Goal: Task Accomplishment & Management: Use online tool/utility

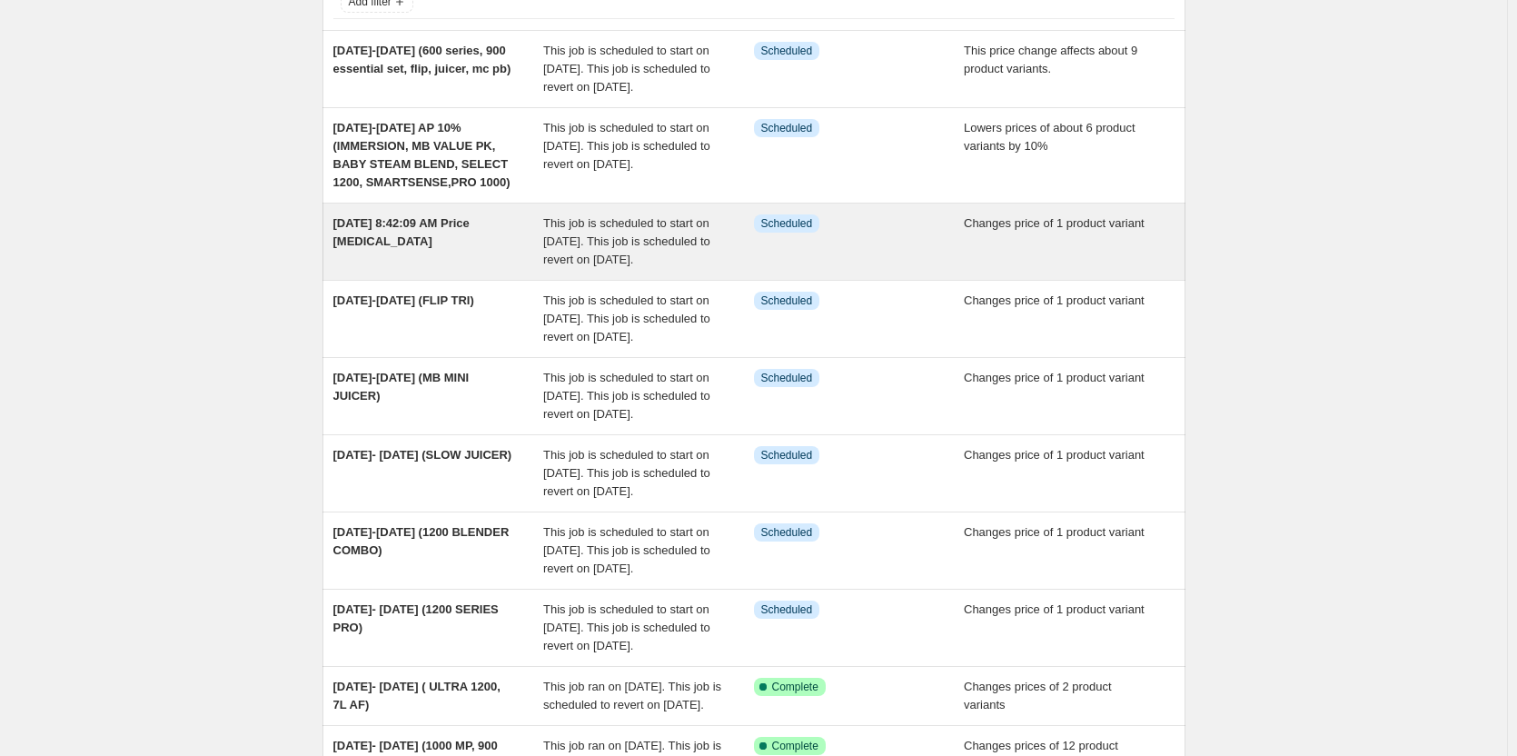
scroll to position [91, 0]
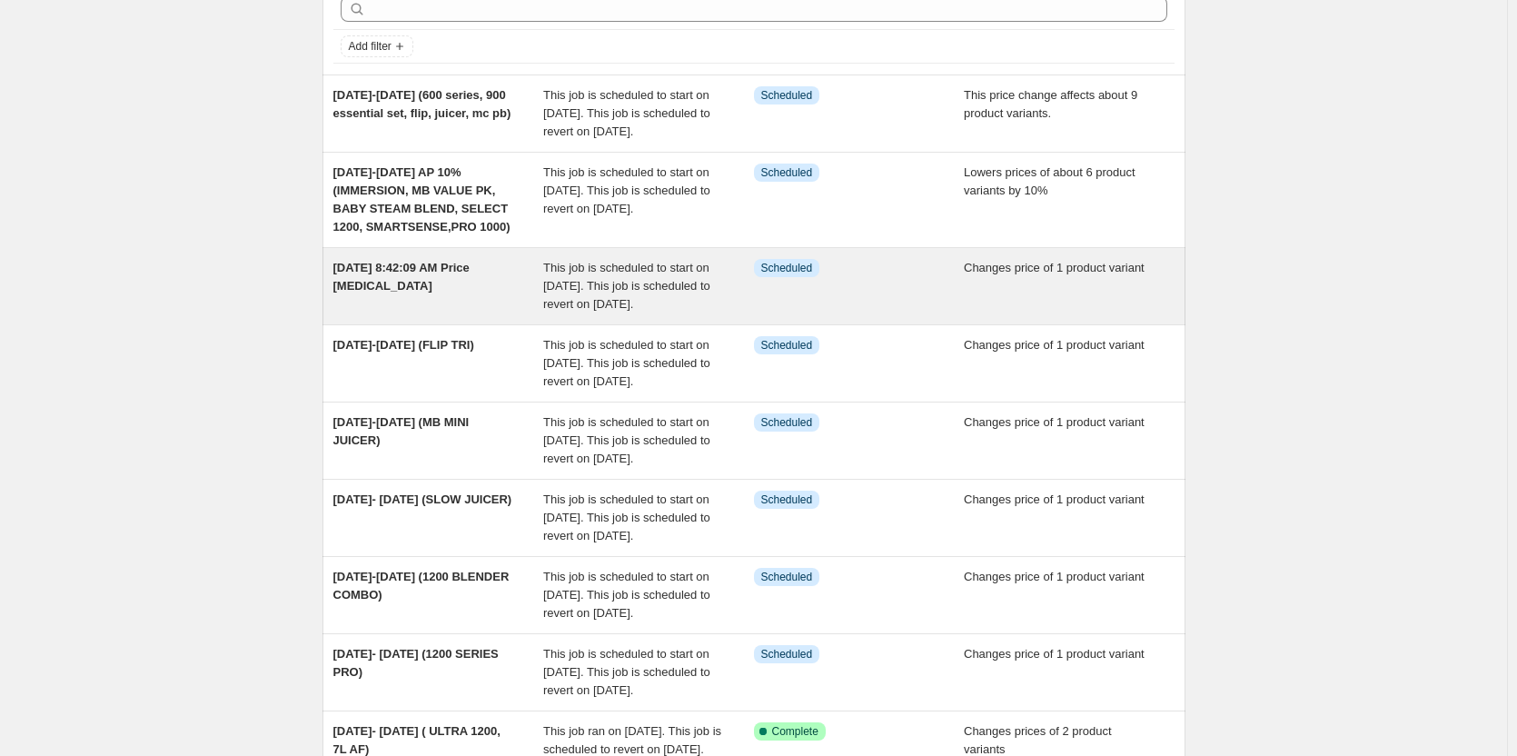
click at [416, 287] on span "[DATE] 8:42:09 AM Price [MEDICAL_DATA]" at bounding box center [401, 277] width 136 height 32
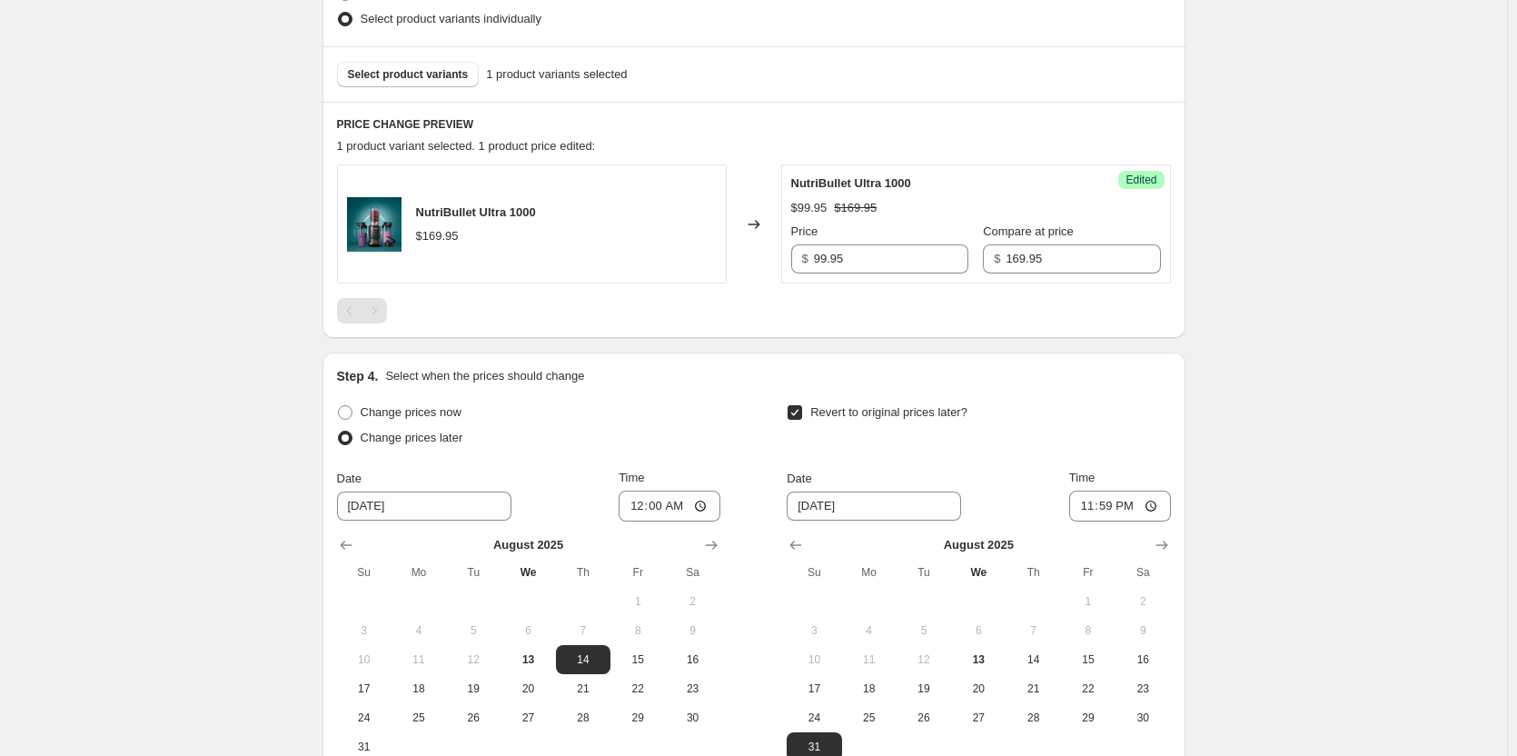
scroll to position [727, 0]
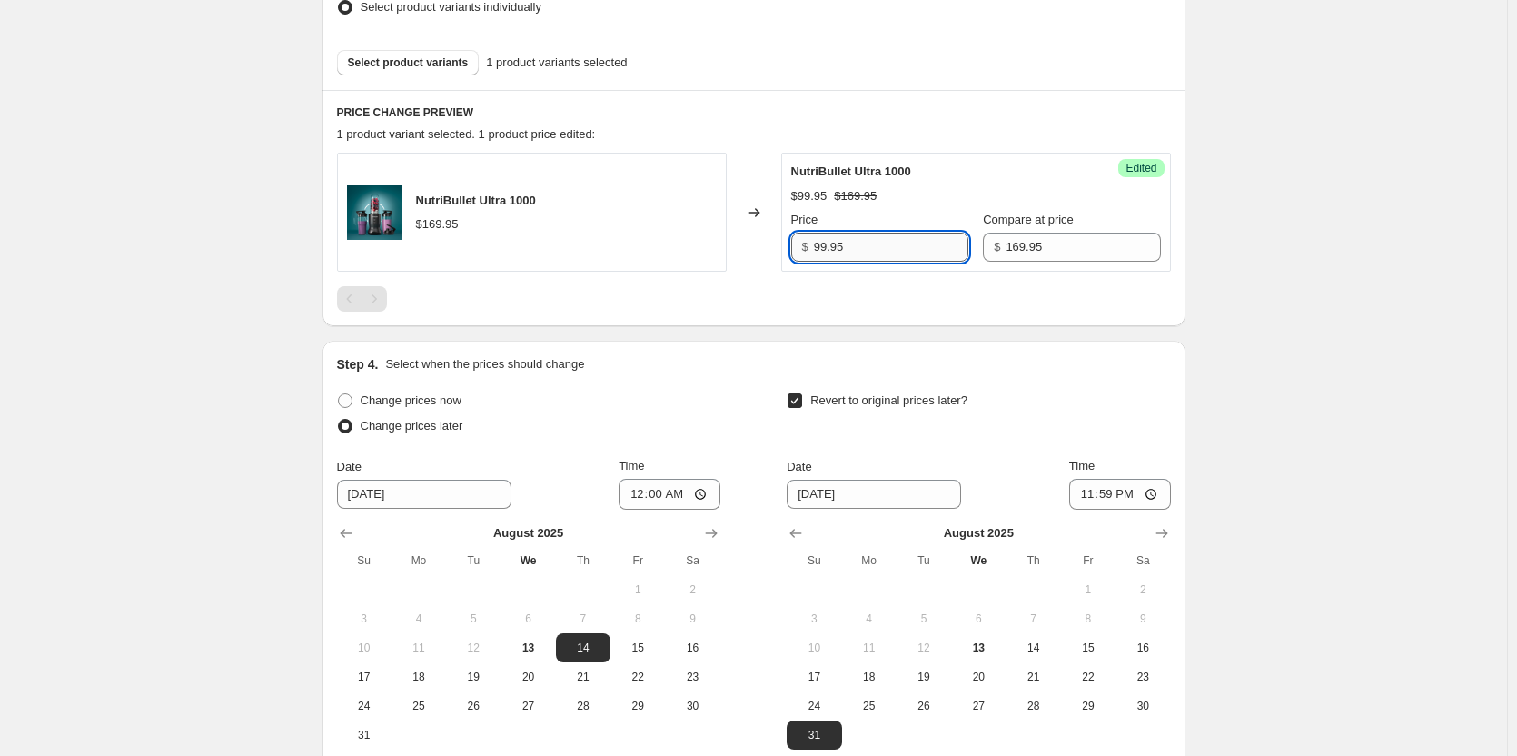
click at [825, 243] on input "99.95" at bounding box center [891, 247] width 154 height 29
type input "129.95"
click at [895, 295] on div at bounding box center [754, 298] width 834 height 25
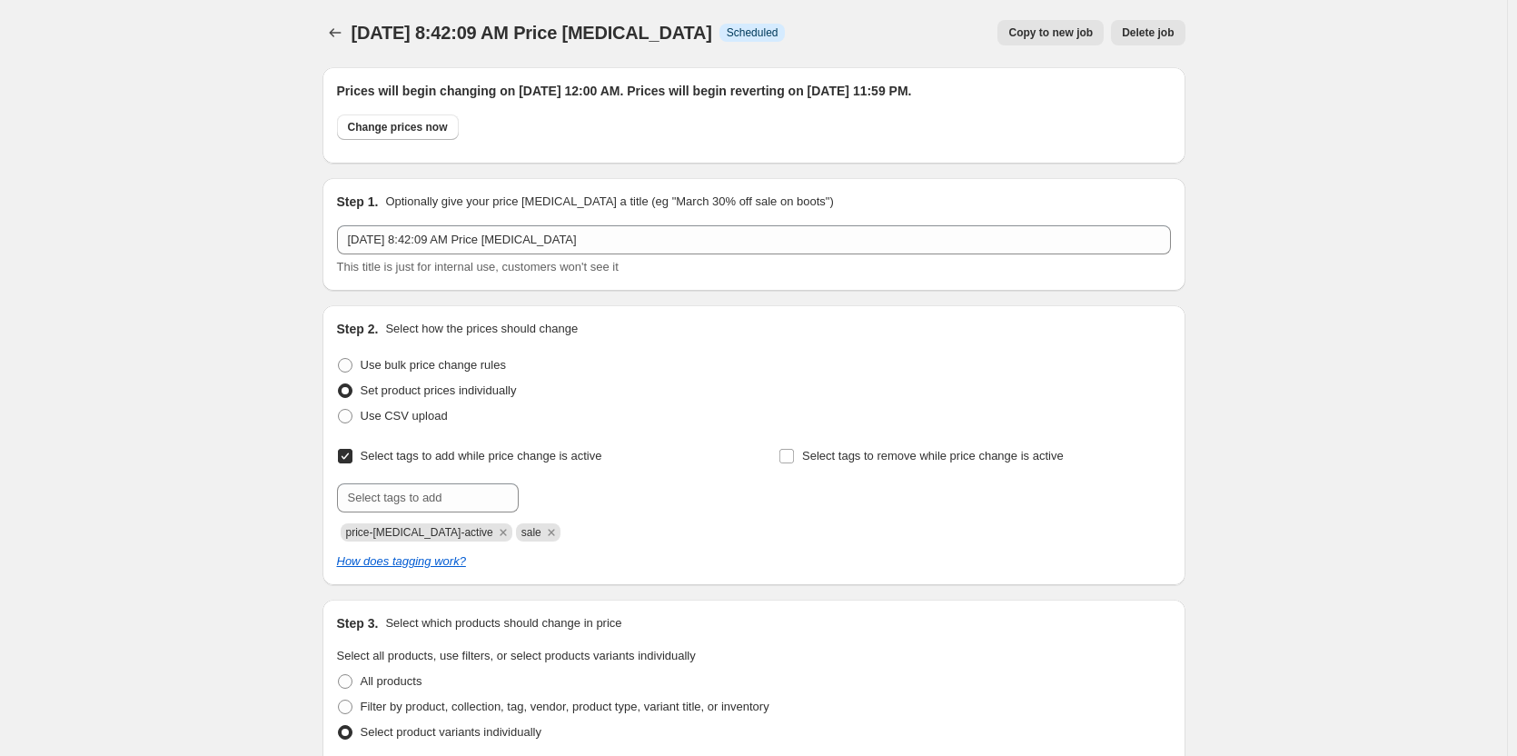
scroll to position [0, 0]
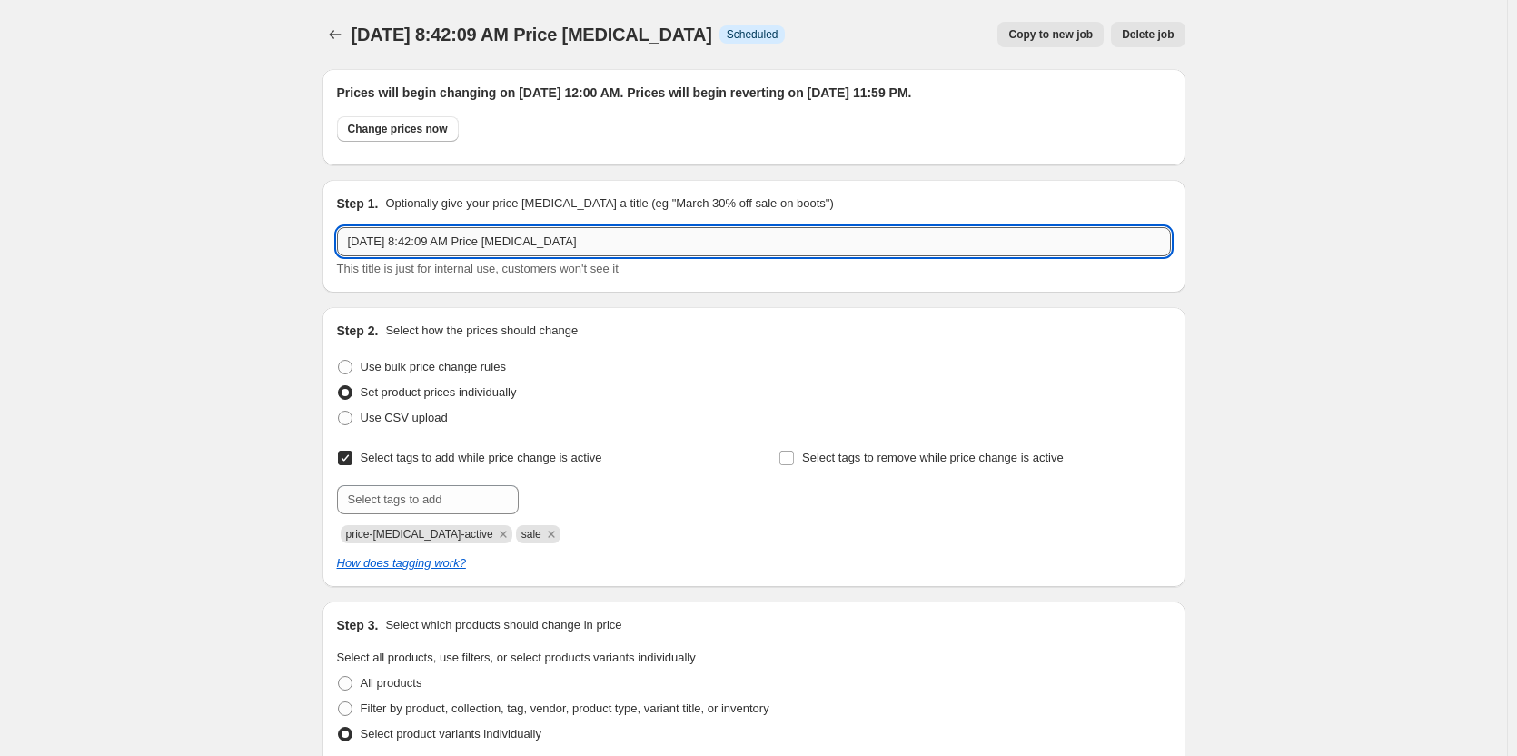
drag, startPoint x: 639, startPoint y: 242, endPoint x: 354, endPoint y: 251, distance: 285.3
click at [354, 251] on input "[DATE] 8:42:09 AM Price [MEDICAL_DATA]" at bounding box center [754, 241] width 834 height 29
click at [453, 242] on input "[DATE]-" at bounding box center [754, 241] width 834 height 29
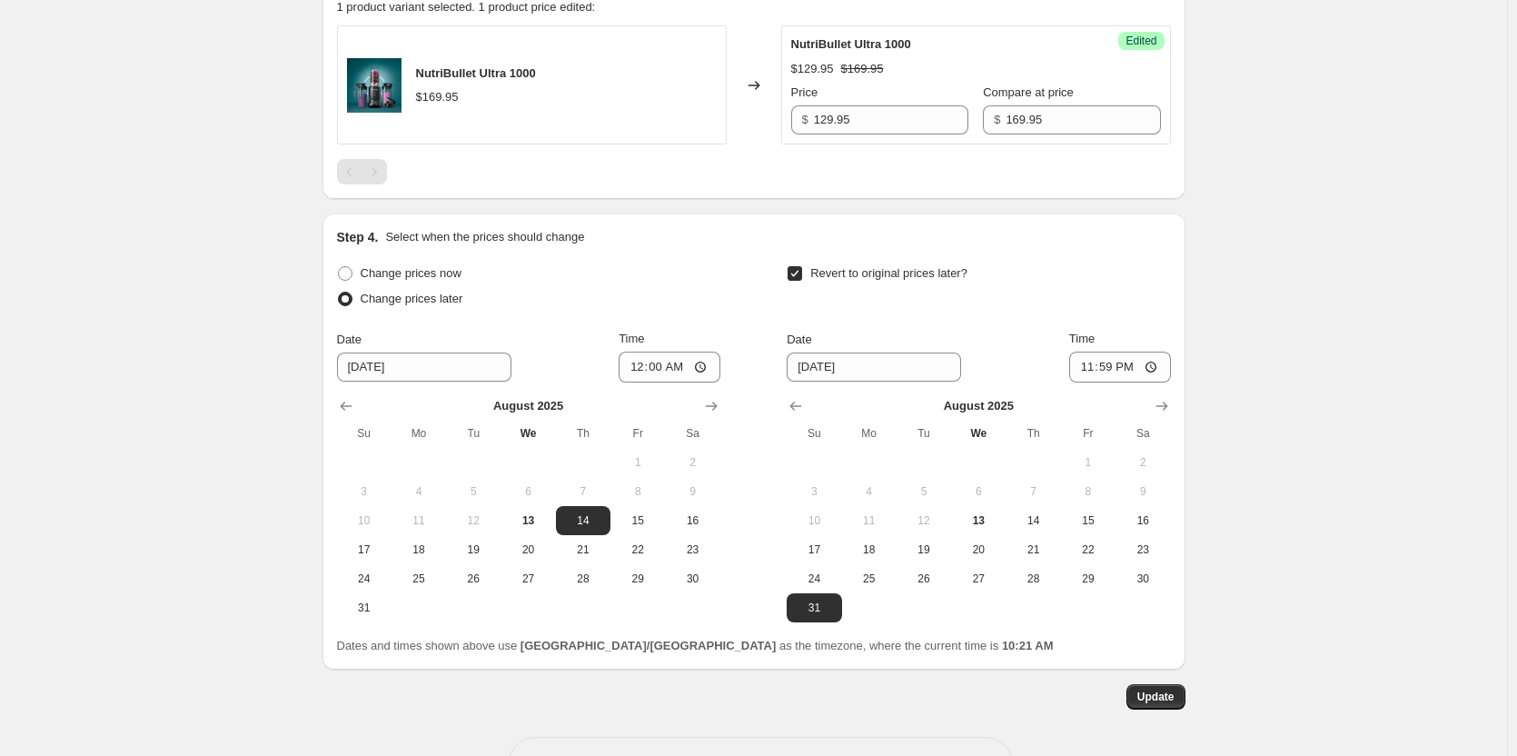
scroll to position [646, 0]
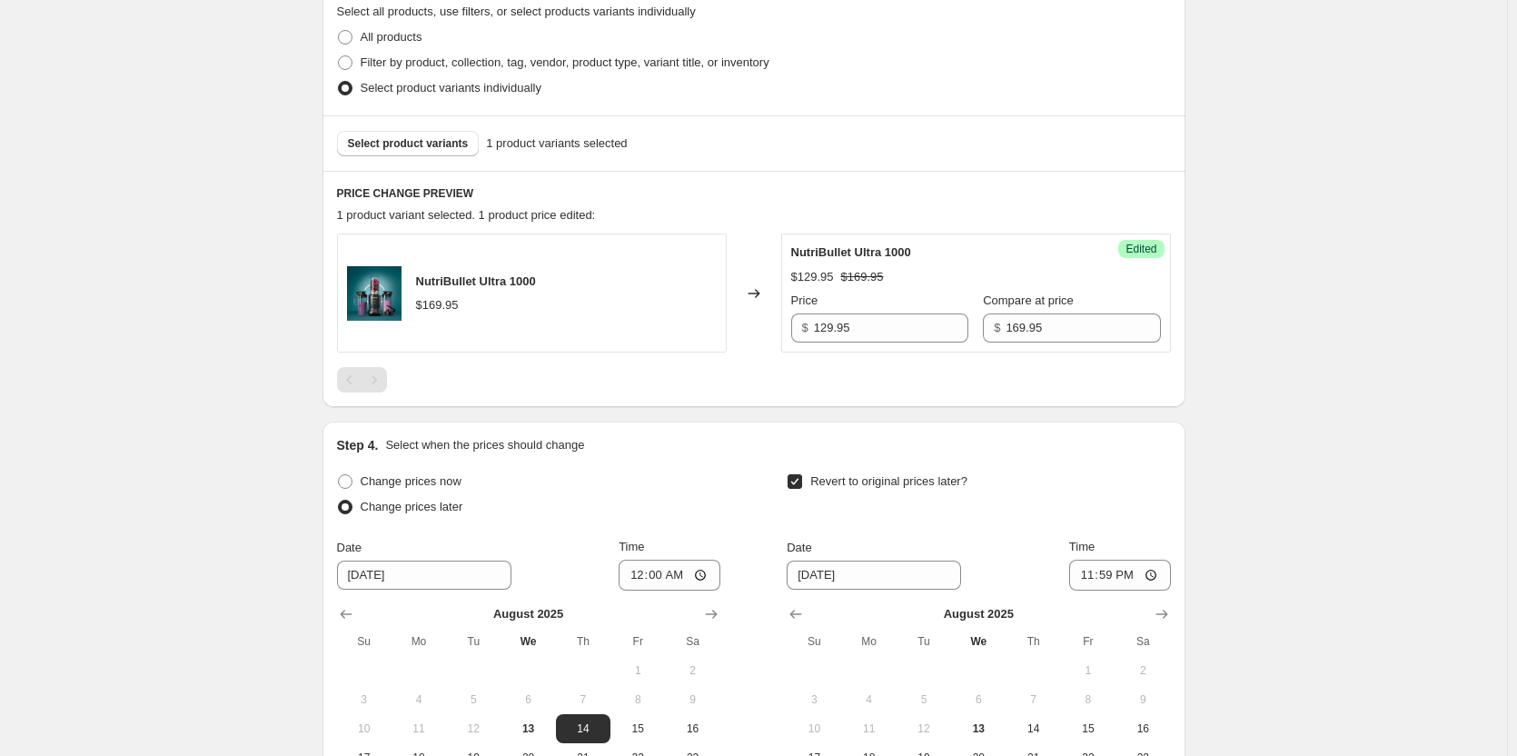
type input "[DATE]-[DATE]"
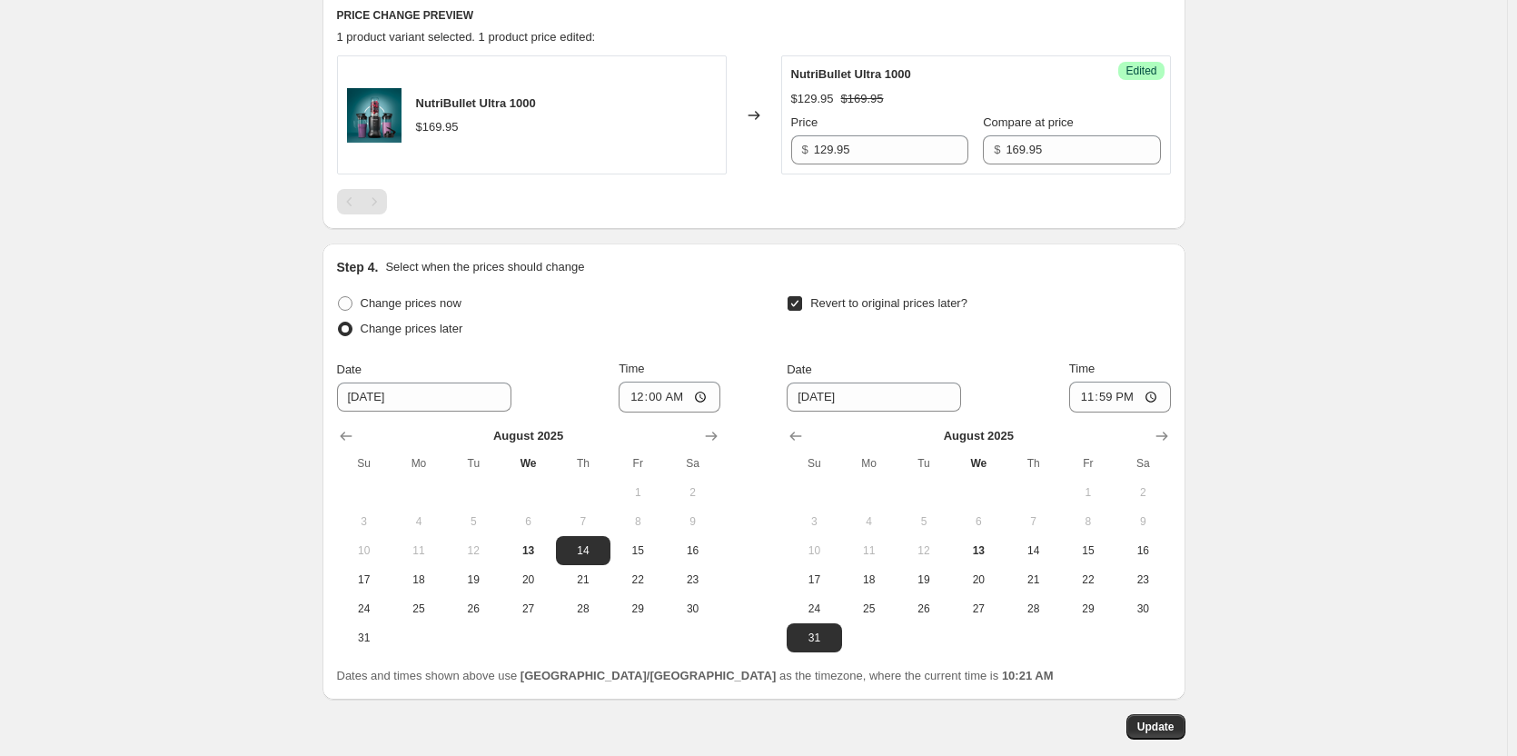
scroll to position [827, 0]
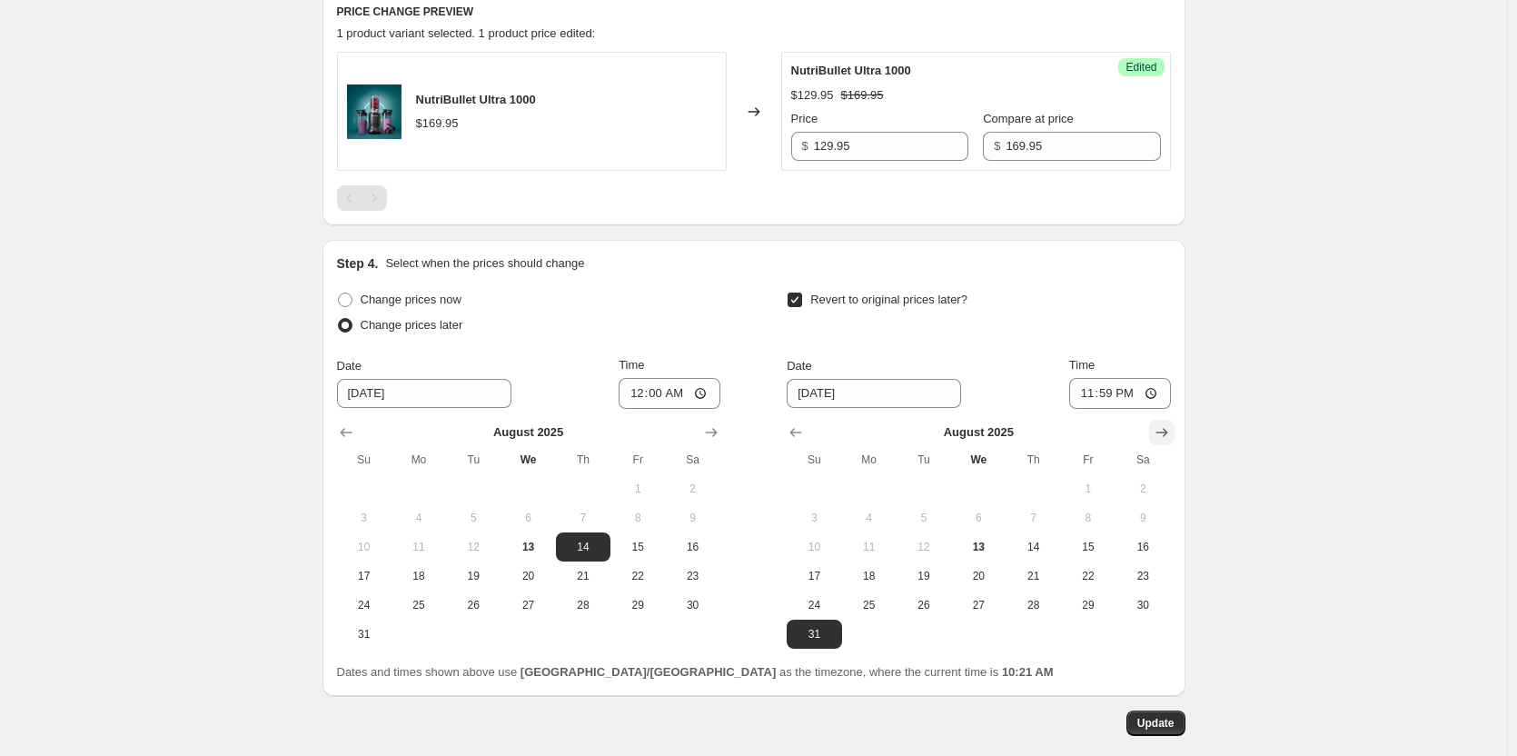
click at [1165, 436] on icon "Show next month, September 2025" at bounding box center [1162, 432] width 18 height 18
click at [834, 520] on span "7" at bounding box center [814, 517] width 40 height 15
type input "[DATE]"
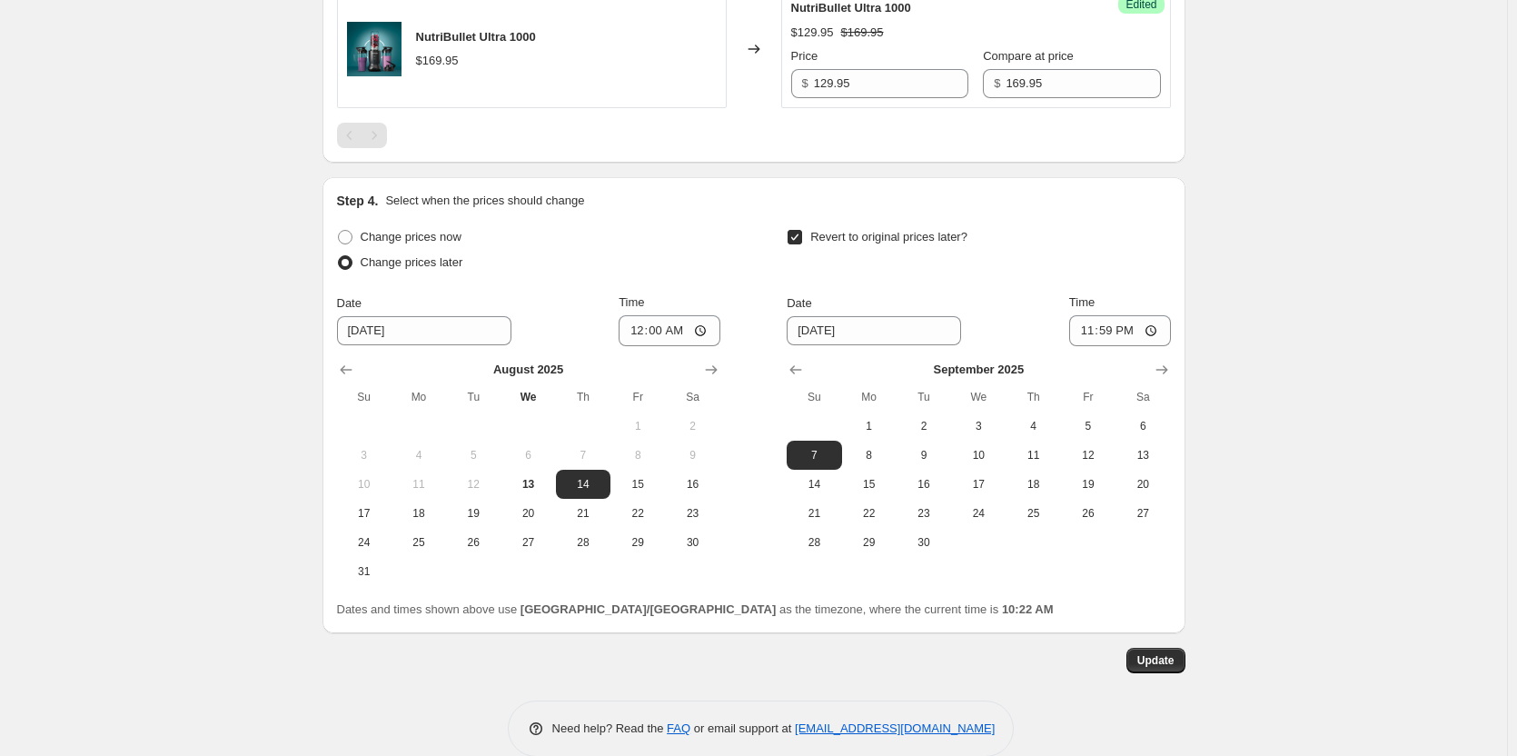
scroll to position [918, 0]
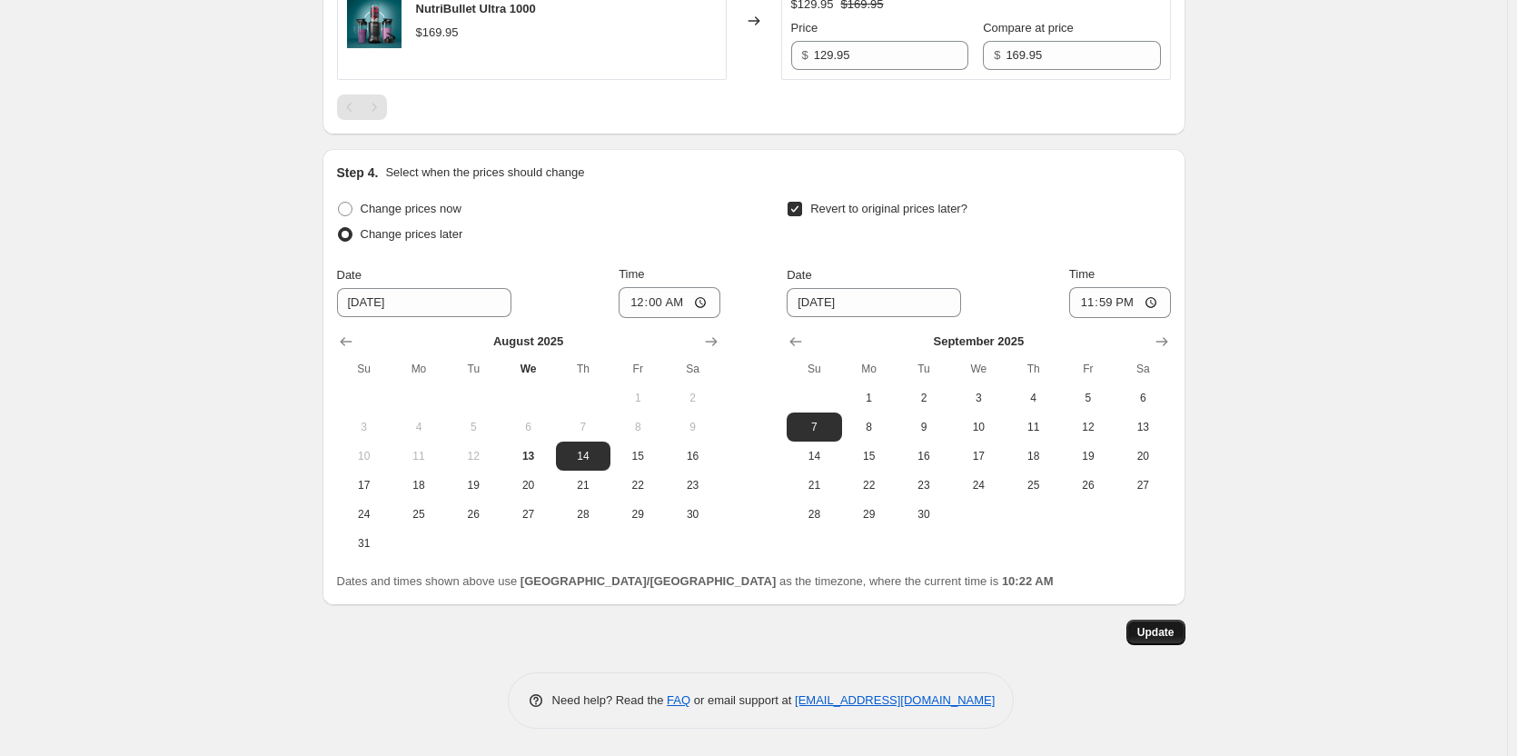
click at [1163, 629] on span "Update" at bounding box center [1155, 632] width 37 height 15
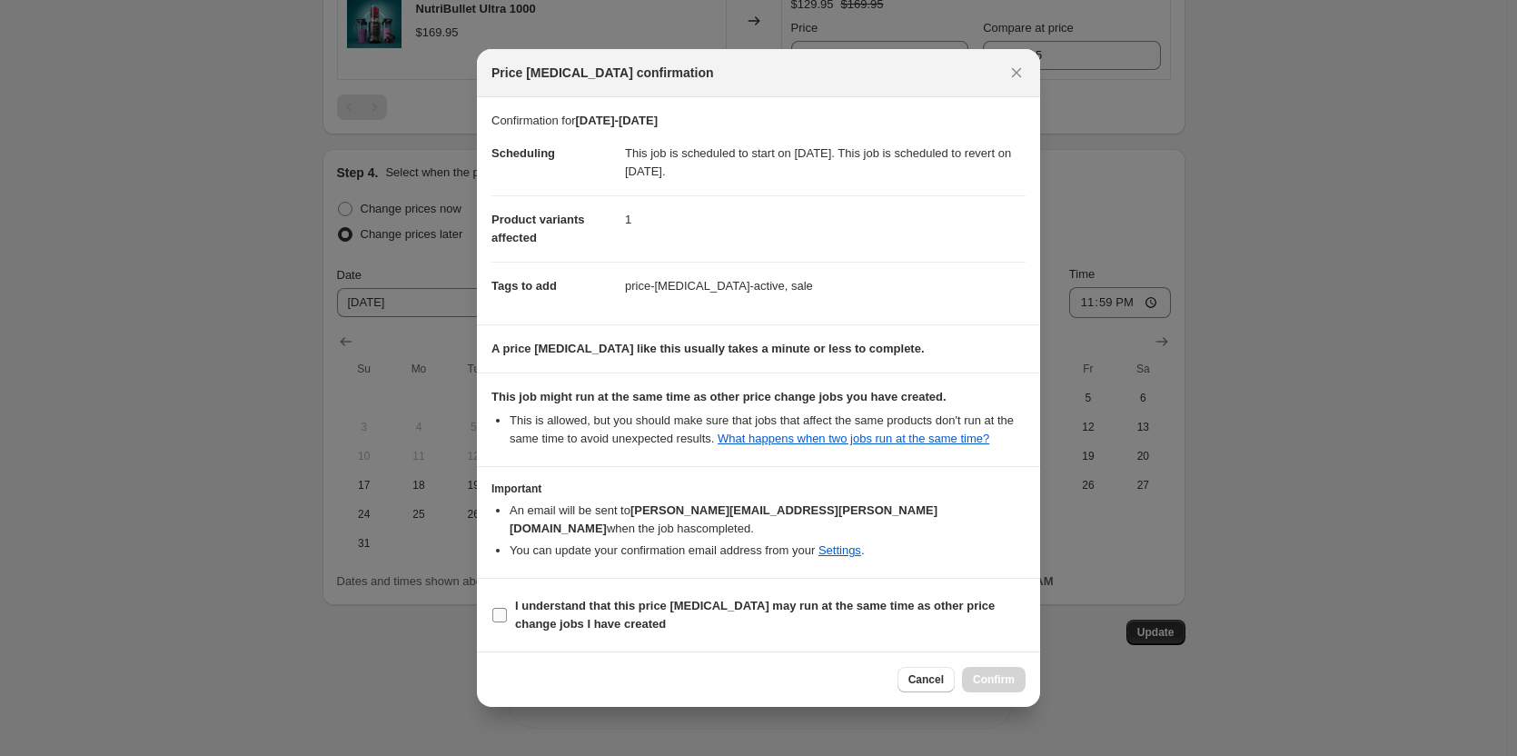
click at [496, 608] on input "I understand that this price [MEDICAL_DATA] may run at the same time as other p…" at bounding box center [499, 615] width 15 height 15
checkbox input "true"
click at [986, 672] on span "Confirm" at bounding box center [994, 679] width 42 height 15
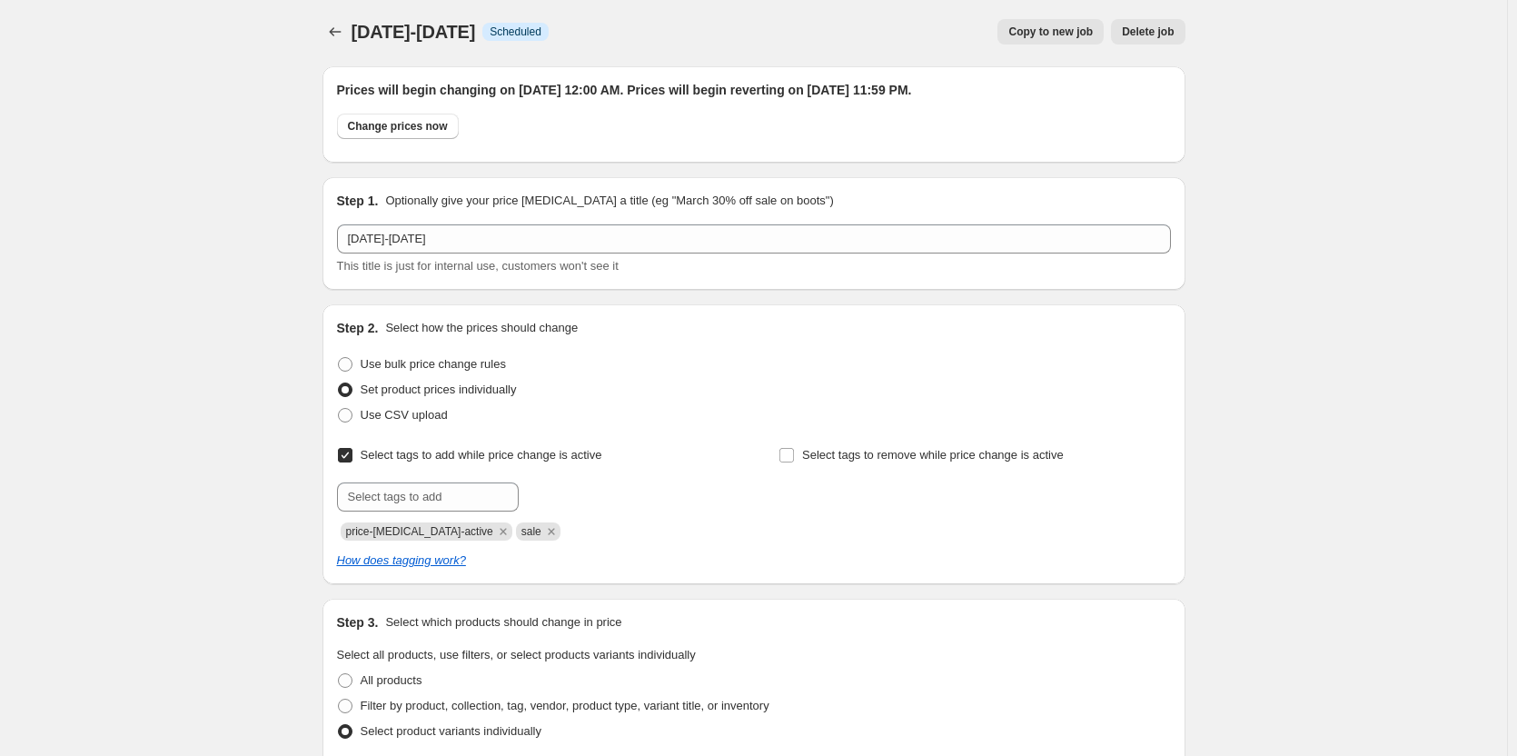
scroll to position [0, 0]
click at [344, 35] on icon "Price change jobs" at bounding box center [335, 34] width 18 height 18
